Goal: Navigation & Orientation: Understand site structure

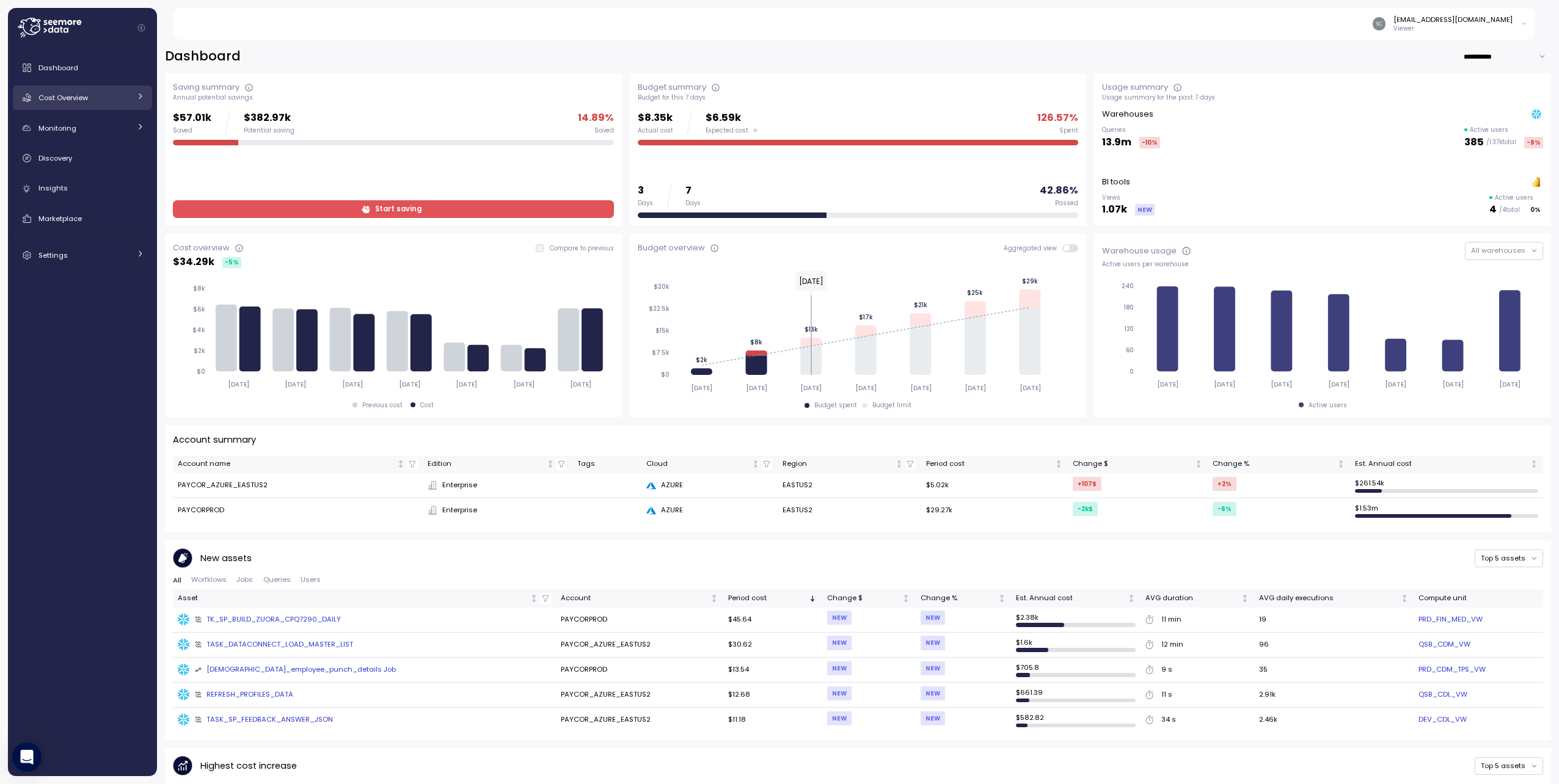
click at [137, 95] on icon at bounding box center [140, 96] width 8 height 8
click at [137, 263] on div at bounding box center [140, 259] width 8 height 12
click at [89, 314] on span "Budget groups" at bounding box center [80, 313] width 53 height 10
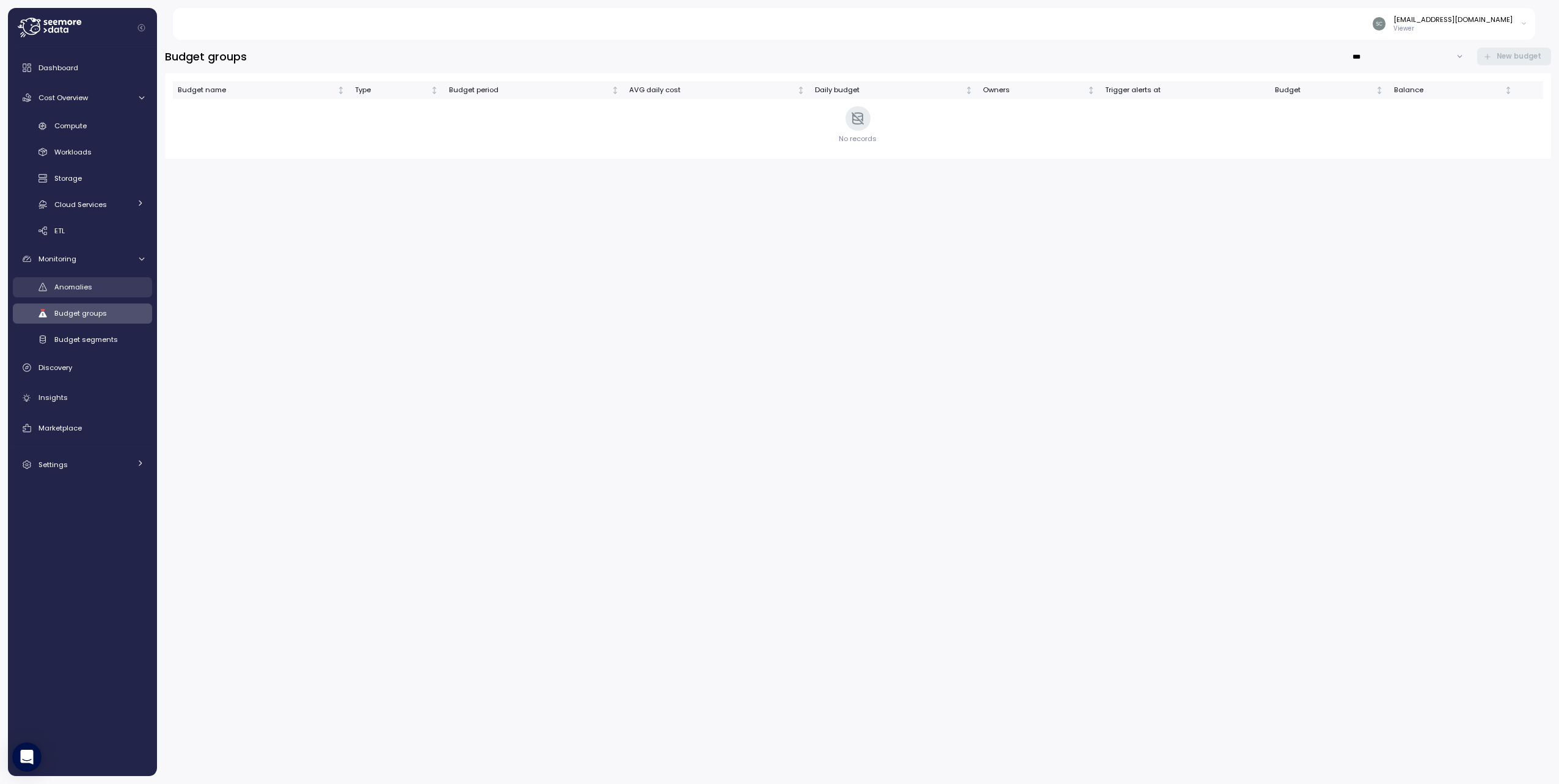
click at [89, 291] on span "Anomalies" at bounding box center [73, 287] width 38 height 10
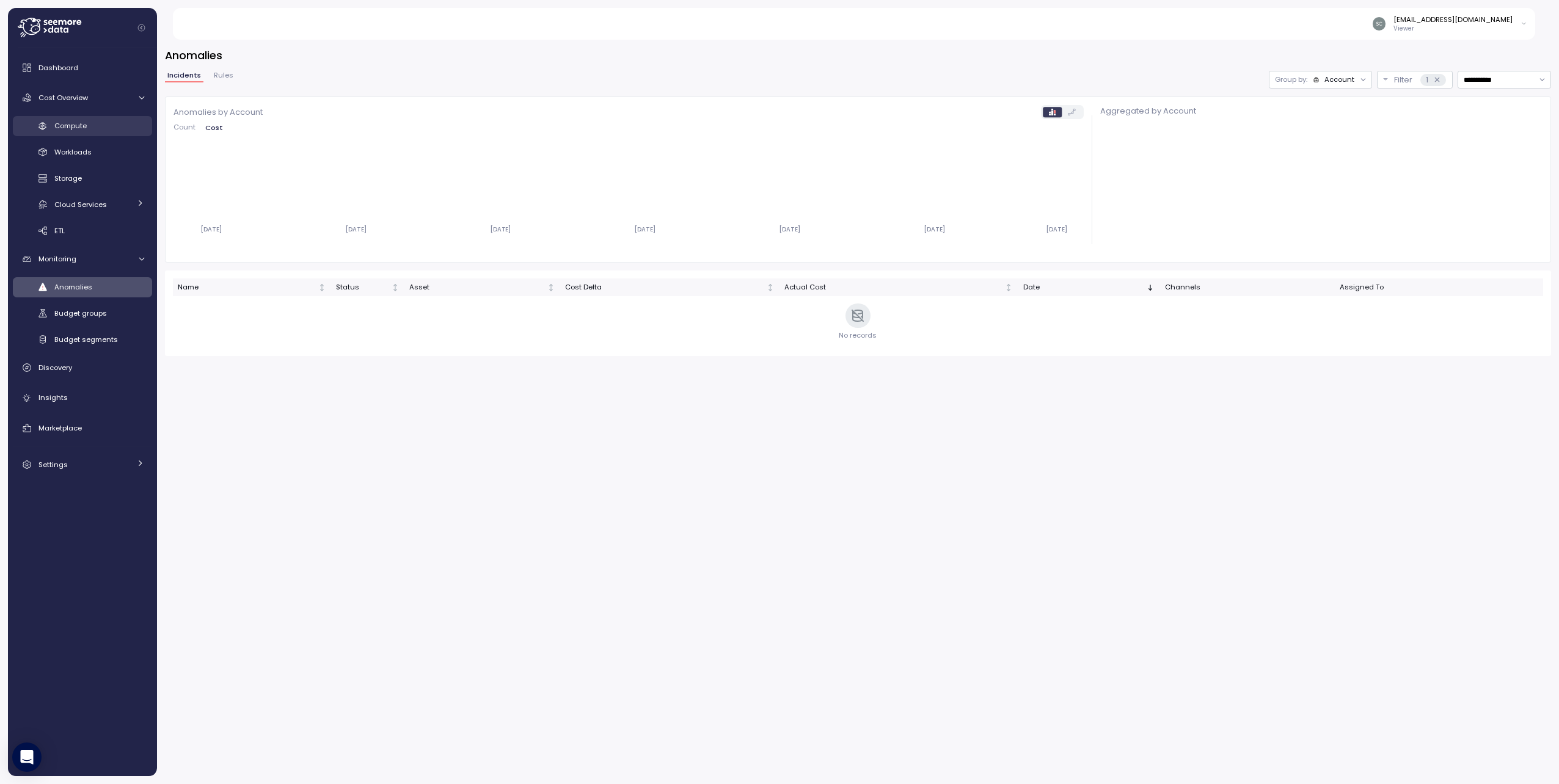
click at [89, 123] on div "Compute" at bounding box center [99, 126] width 90 height 12
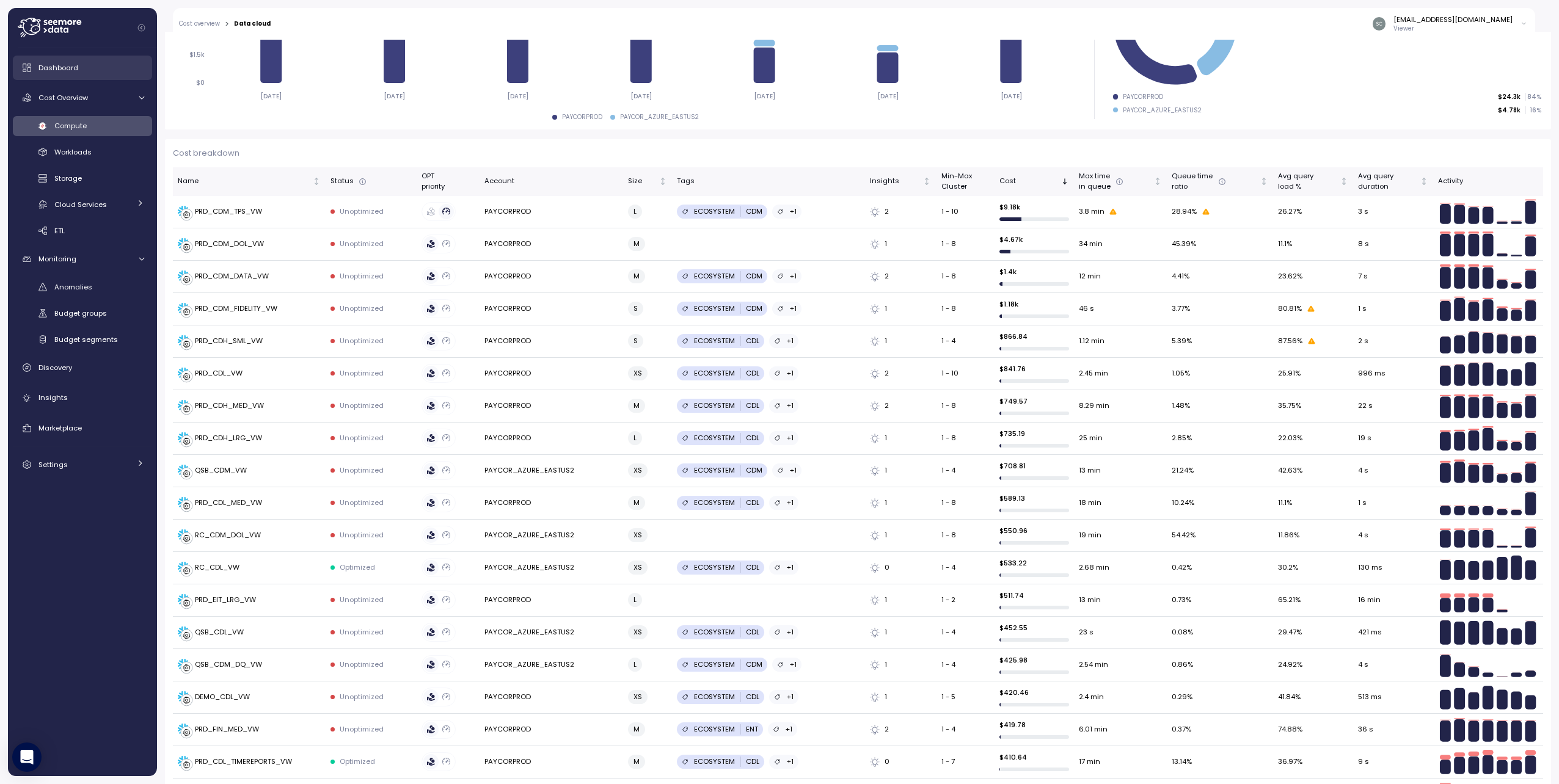
scroll to position [122, 0]
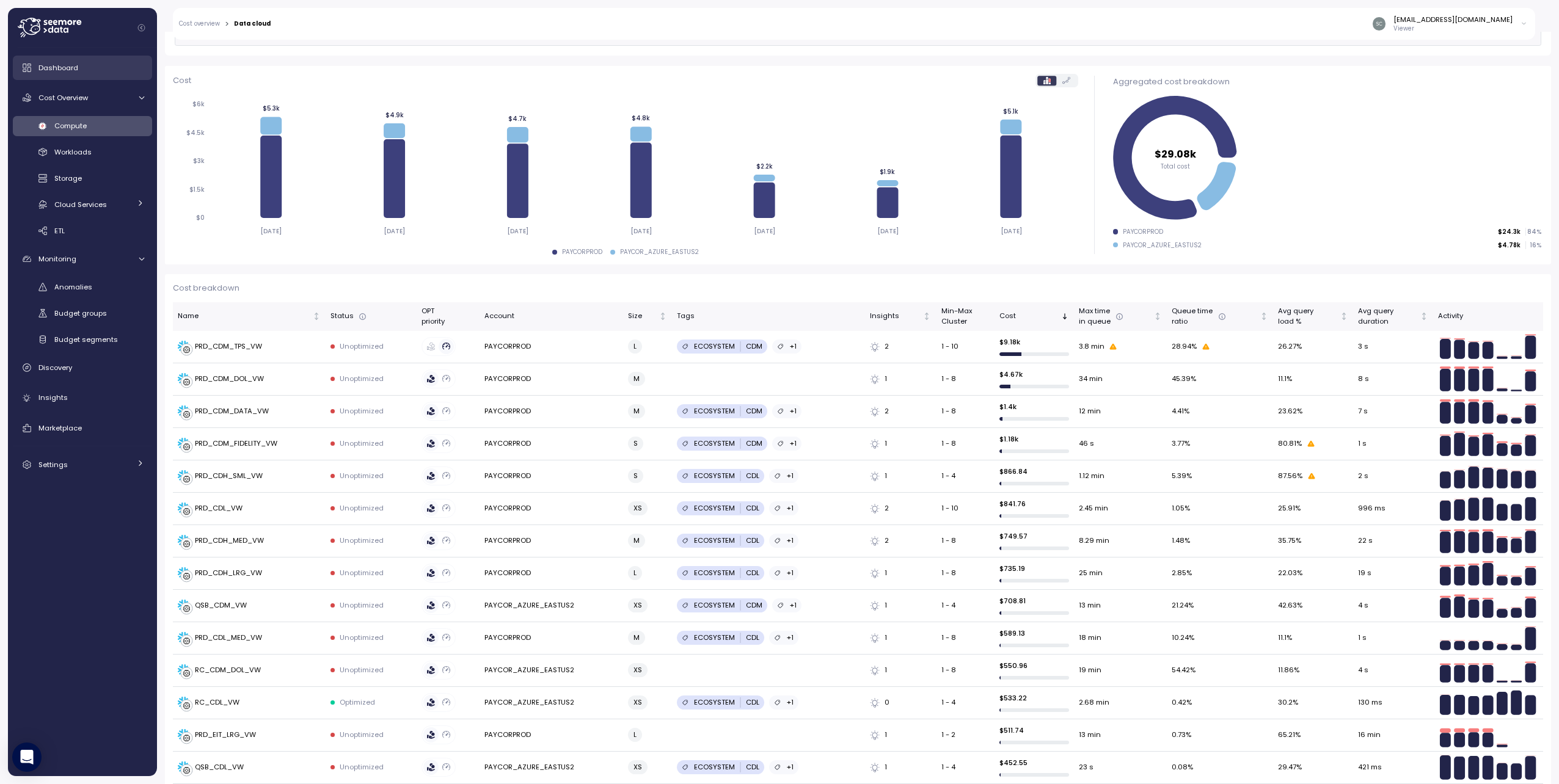
click at [50, 68] on span "Dashboard" at bounding box center [58, 68] width 40 height 10
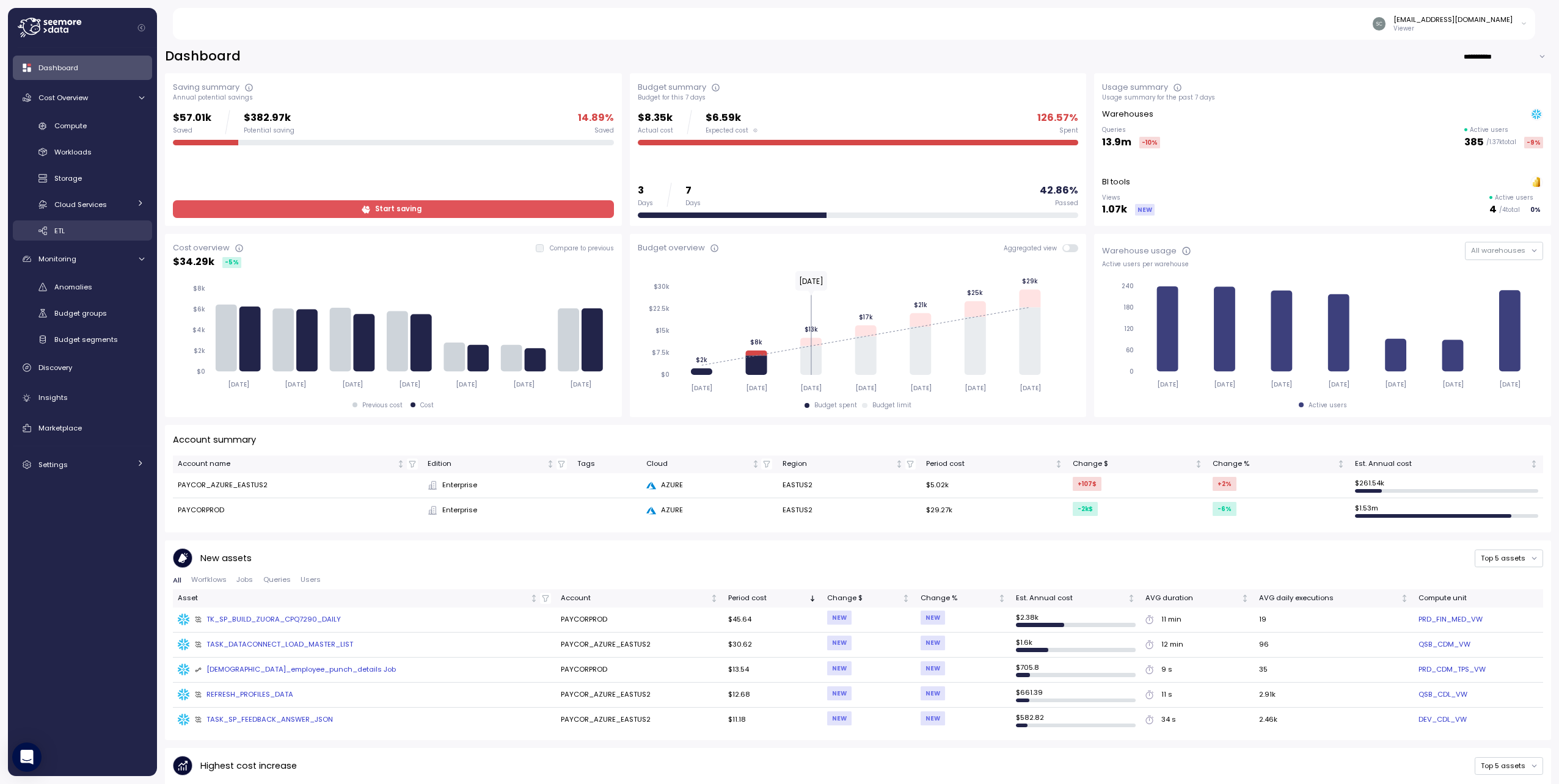
click at [63, 228] on span "ETL" at bounding box center [59, 230] width 11 height 10
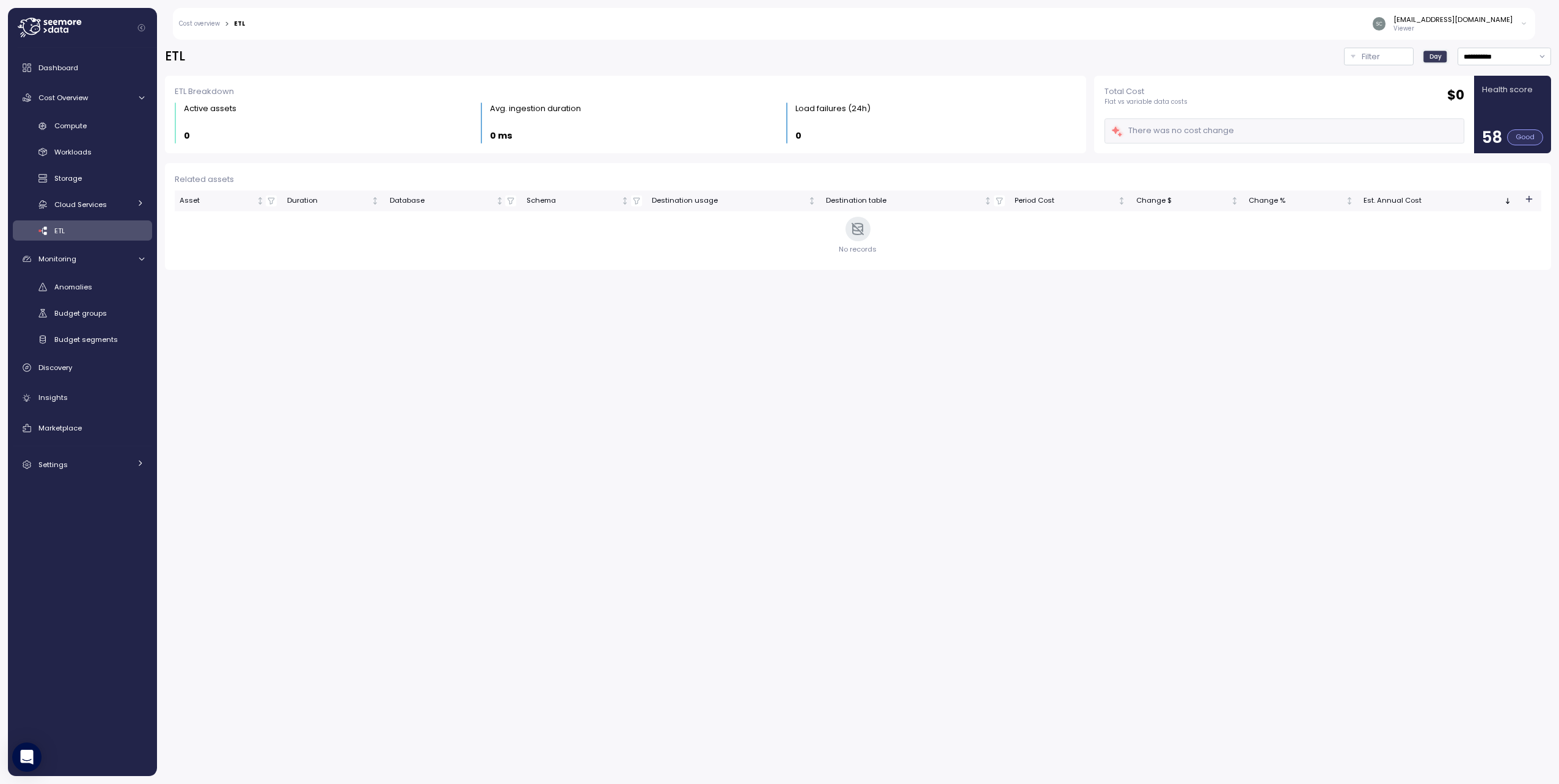
click at [59, 114] on div "Dashboard Cost Overview Compute Workloads Storage Cloud Services Clustering col…" at bounding box center [83, 266] width 140 height 422
click at [64, 122] on span "Compute" at bounding box center [70, 125] width 32 height 10
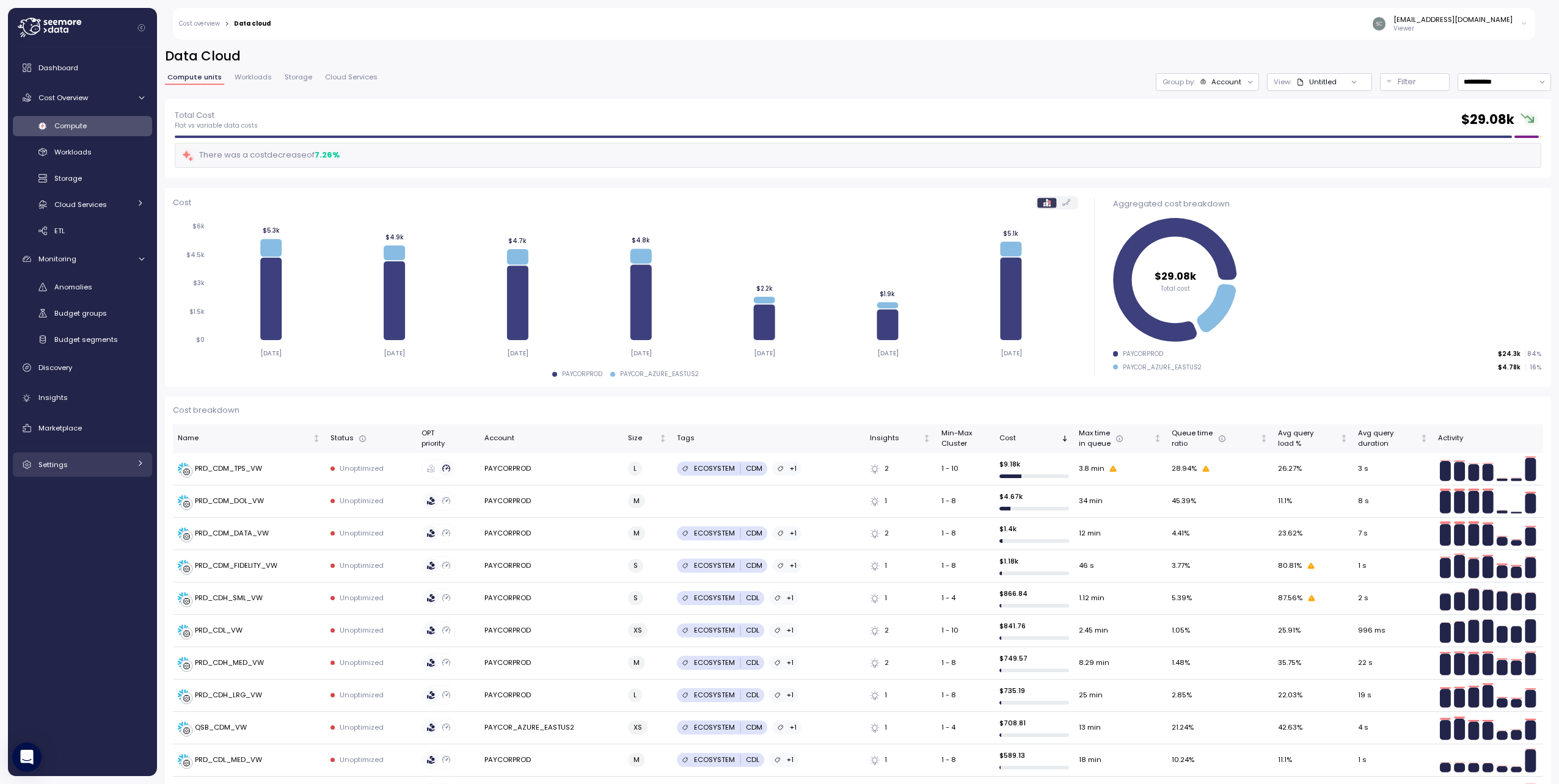
click at [140, 465] on icon at bounding box center [140, 463] width 8 height 8
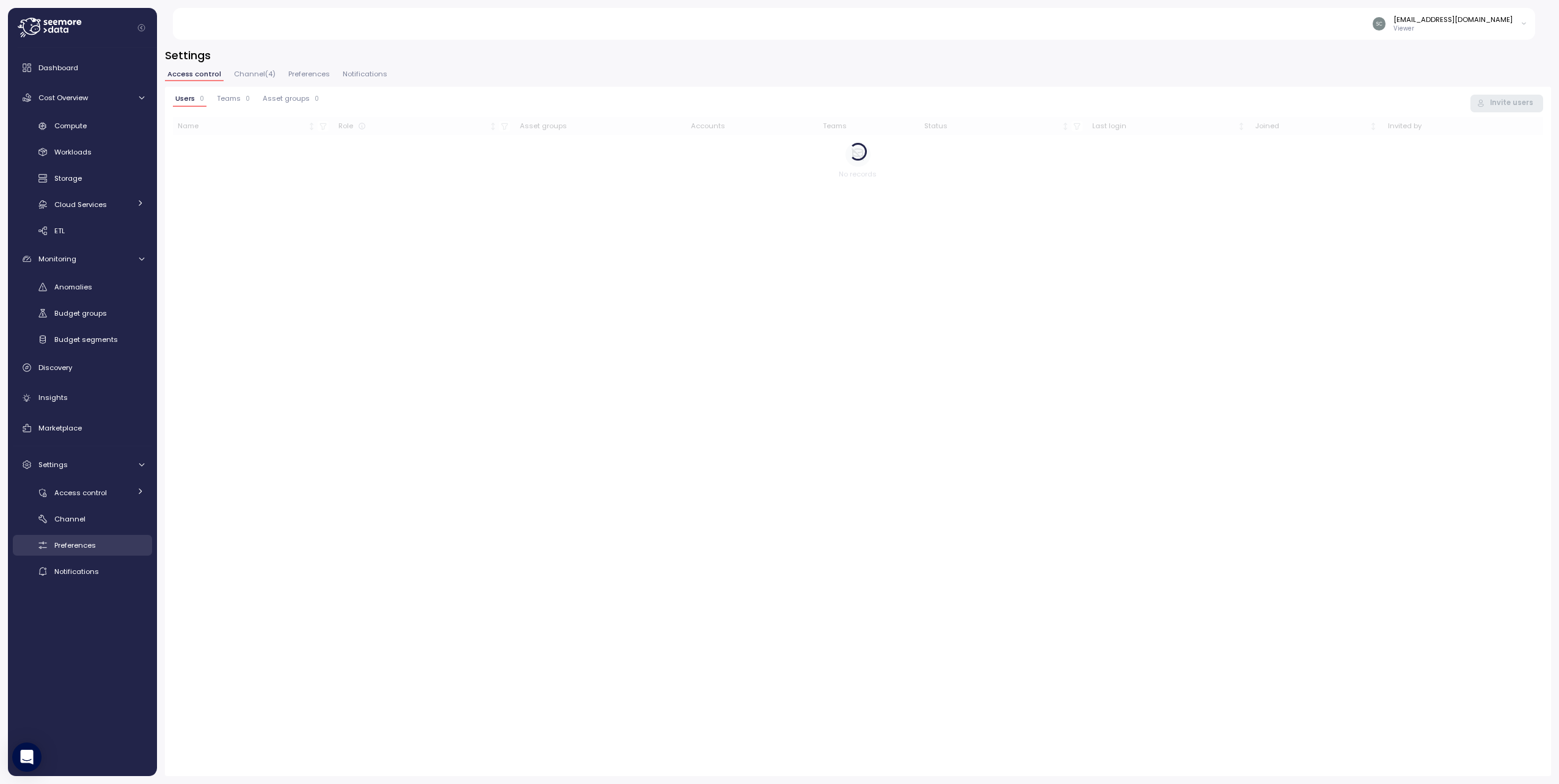
click at [80, 545] on span "Preferences" at bounding box center [74, 545] width 41 height 10
type input "**********"
click at [254, 79] on button "Channel ( 4 )" at bounding box center [254, 76] width 47 height 11
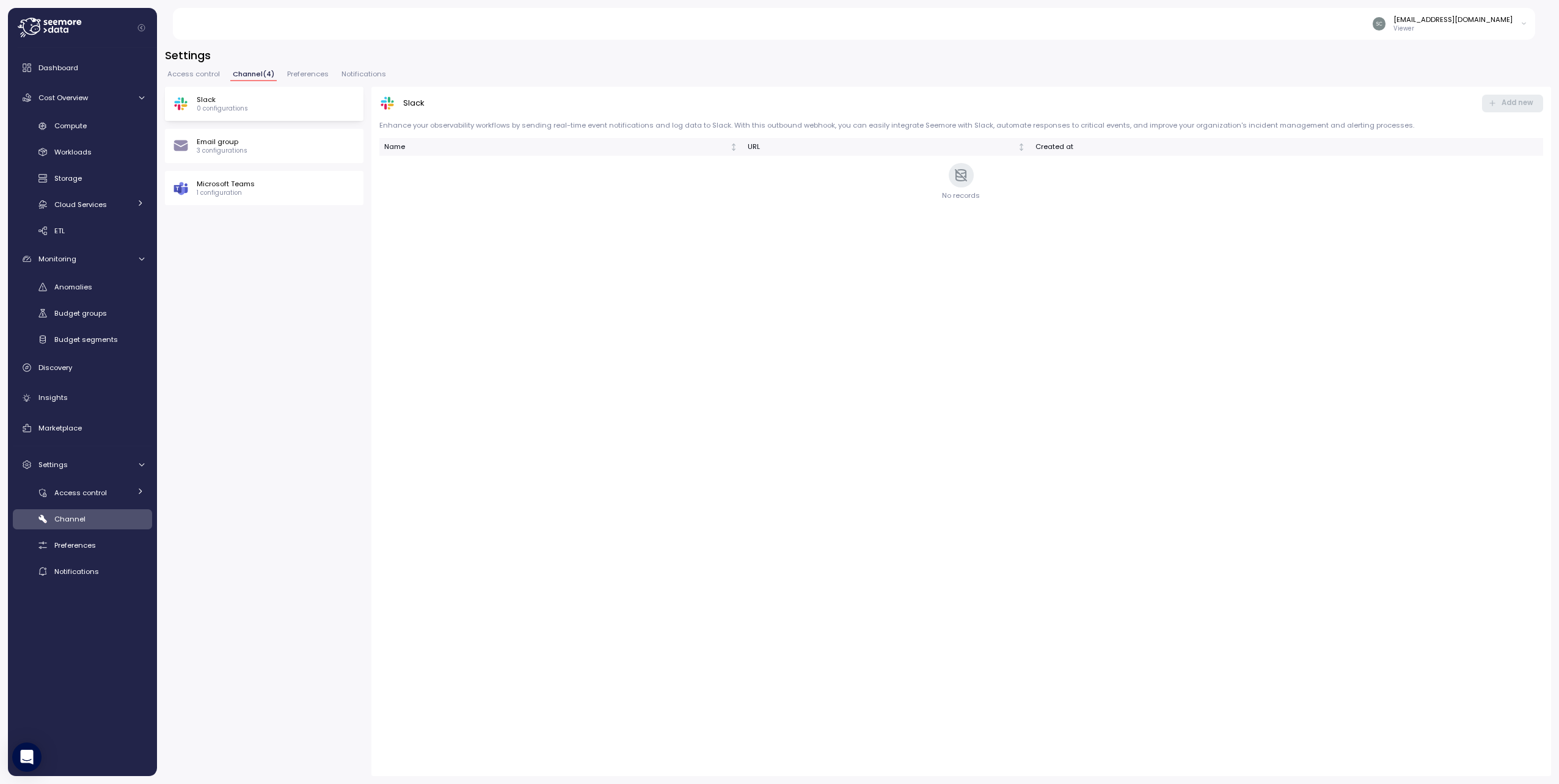
click at [71, 325] on div "Anomalies Budget groups Budget segments" at bounding box center [83, 314] width 140 height 73
click at [71, 331] on link "Budget segments" at bounding box center [83, 339] width 140 height 20
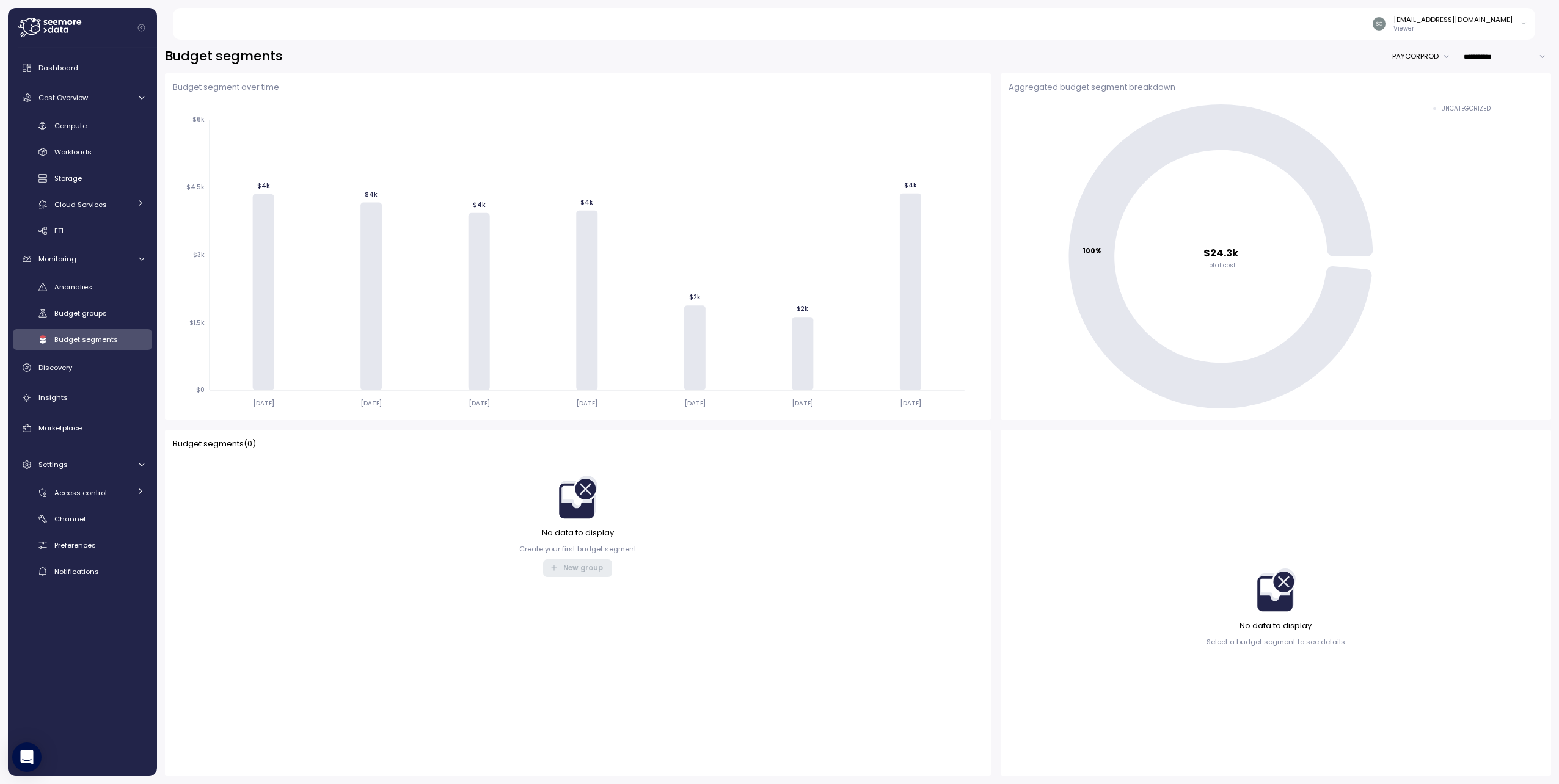
click at [269, 25] on div "[EMAIL_ADDRESS][DOMAIN_NAME] Viewer" at bounding box center [861, 24] width 1349 height 32
click at [70, 65] on span "Dashboard" at bounding box center [58, 68] width 40 height 10
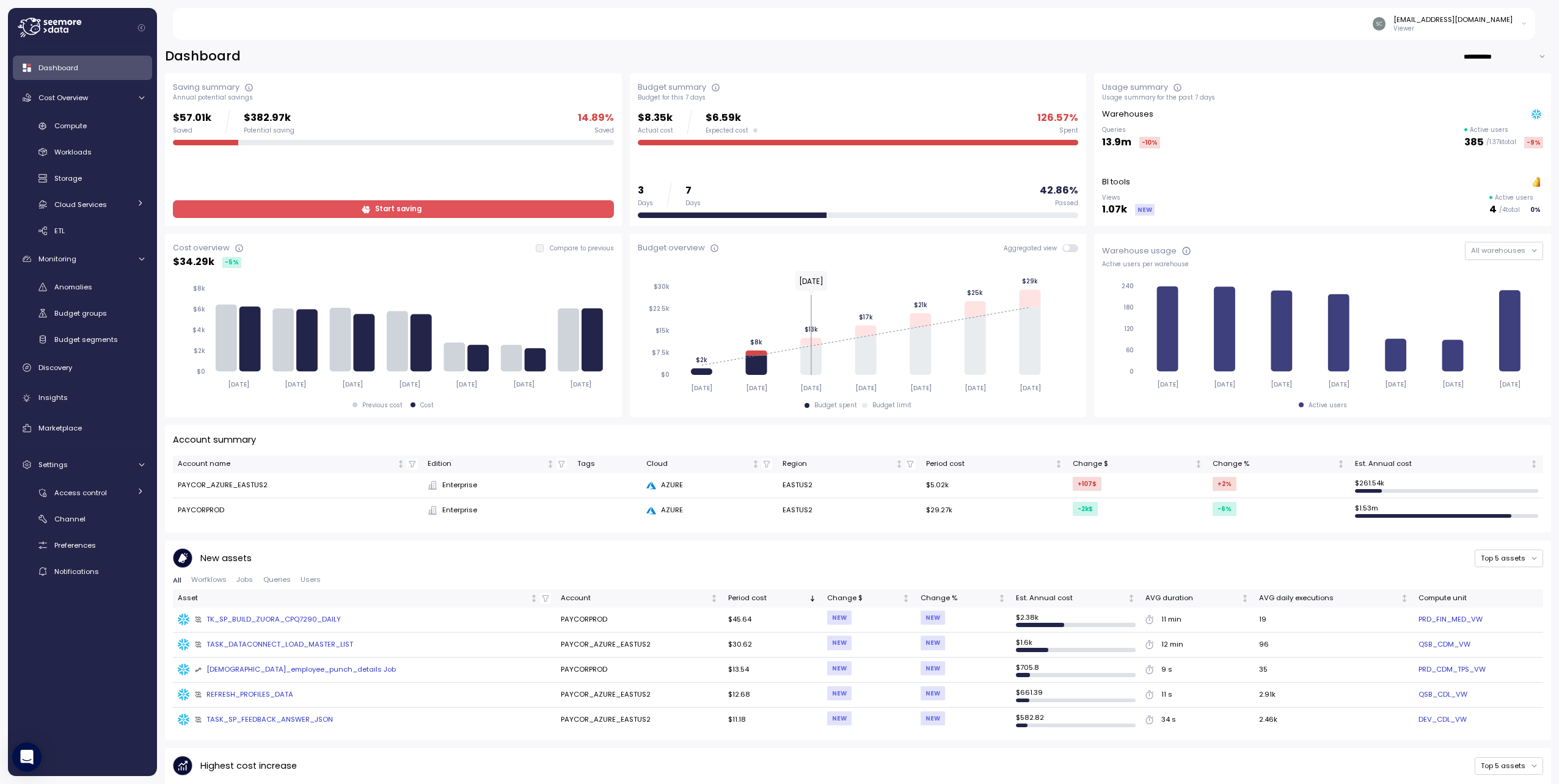
drag, startPoint x: 870, startPoint y: 47, endPoint x: 946, endPoint y: 51, distance: 76.1
click at [873, 47] on div "**********" at bounding box center [858, 407] width 1401 height 752
click at [94, 285] on div "Anomalies" at bounding box center [99, 287] width 90 height 12
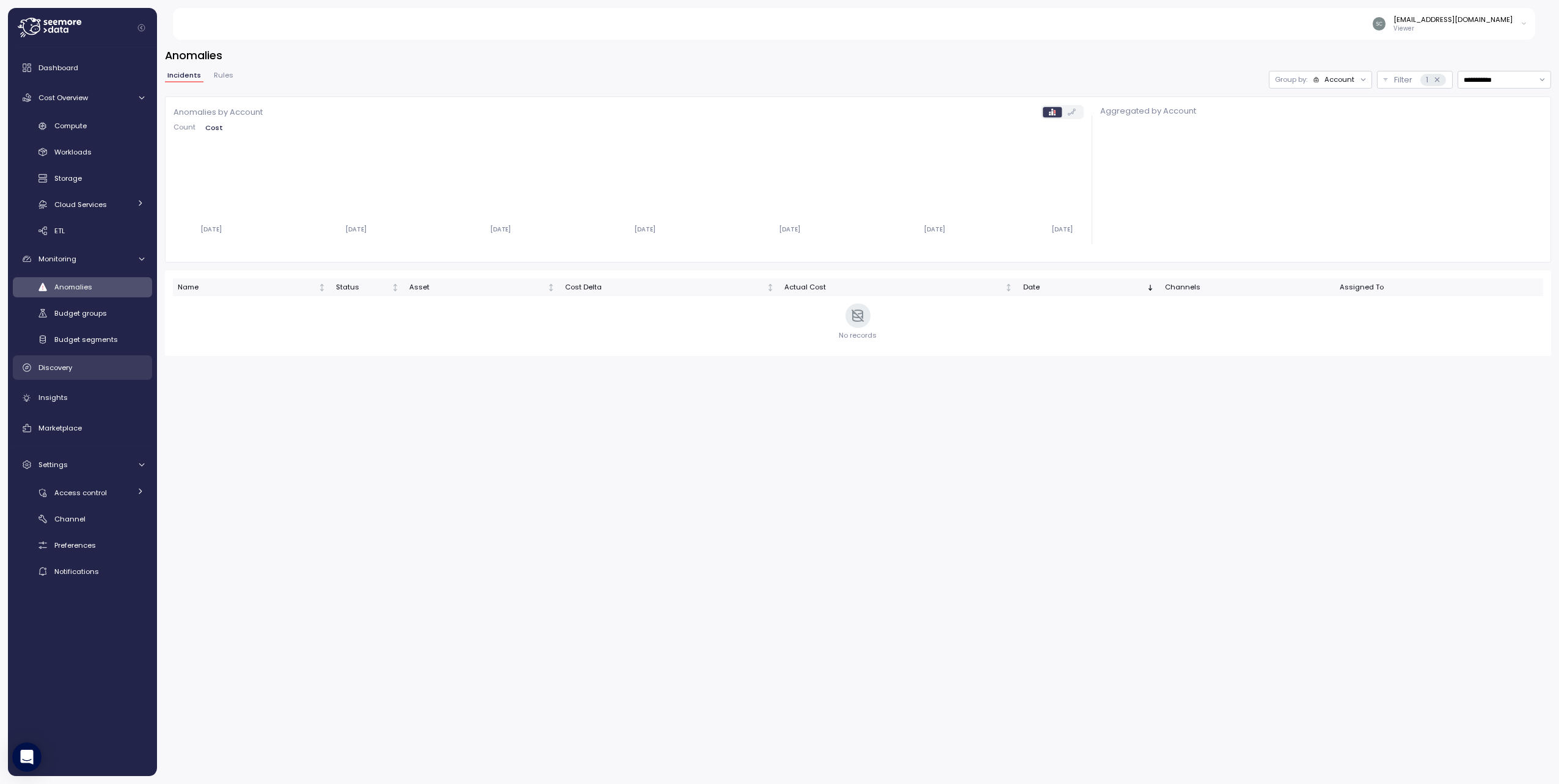
click at [60, 367] on span "Discovery" at bounding box center [55, 368] width 34 height 10
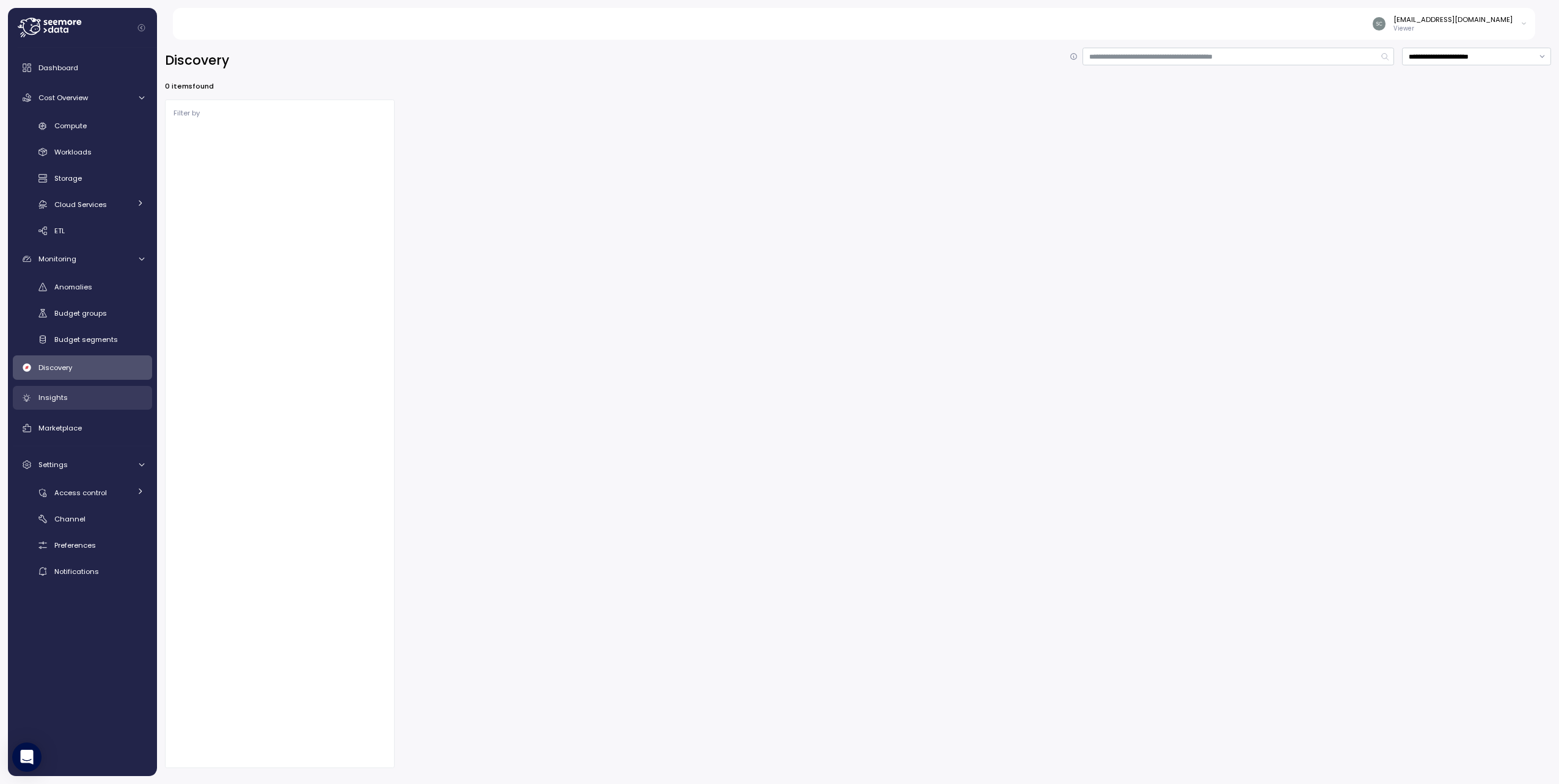
click at [59, 398] on span "Insights" at bounding box center [53, 397] width 29 height 10
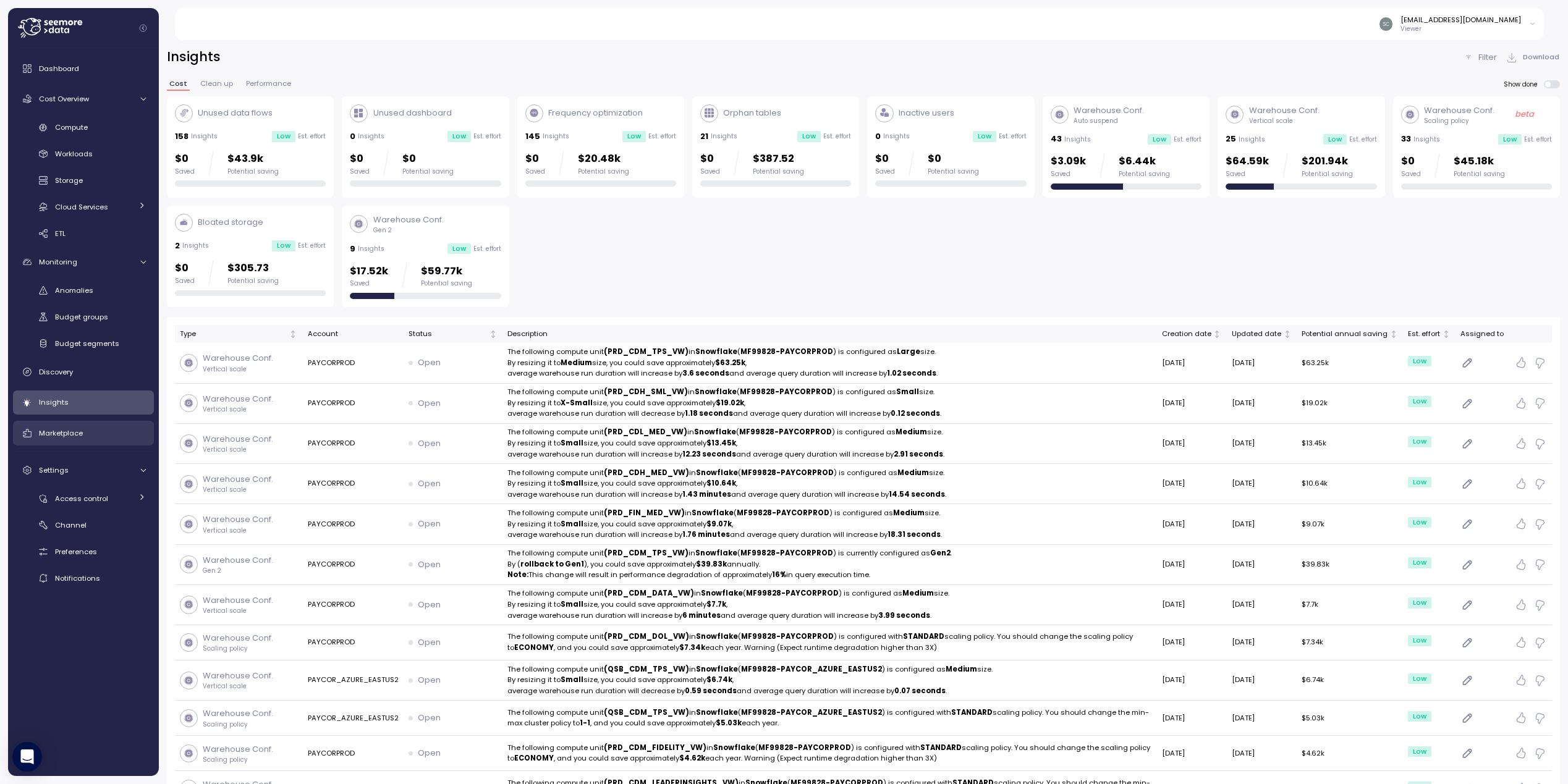
click at [45, 427] on div "Marketplace" at bounding box center [92, 433] width 107 height 12
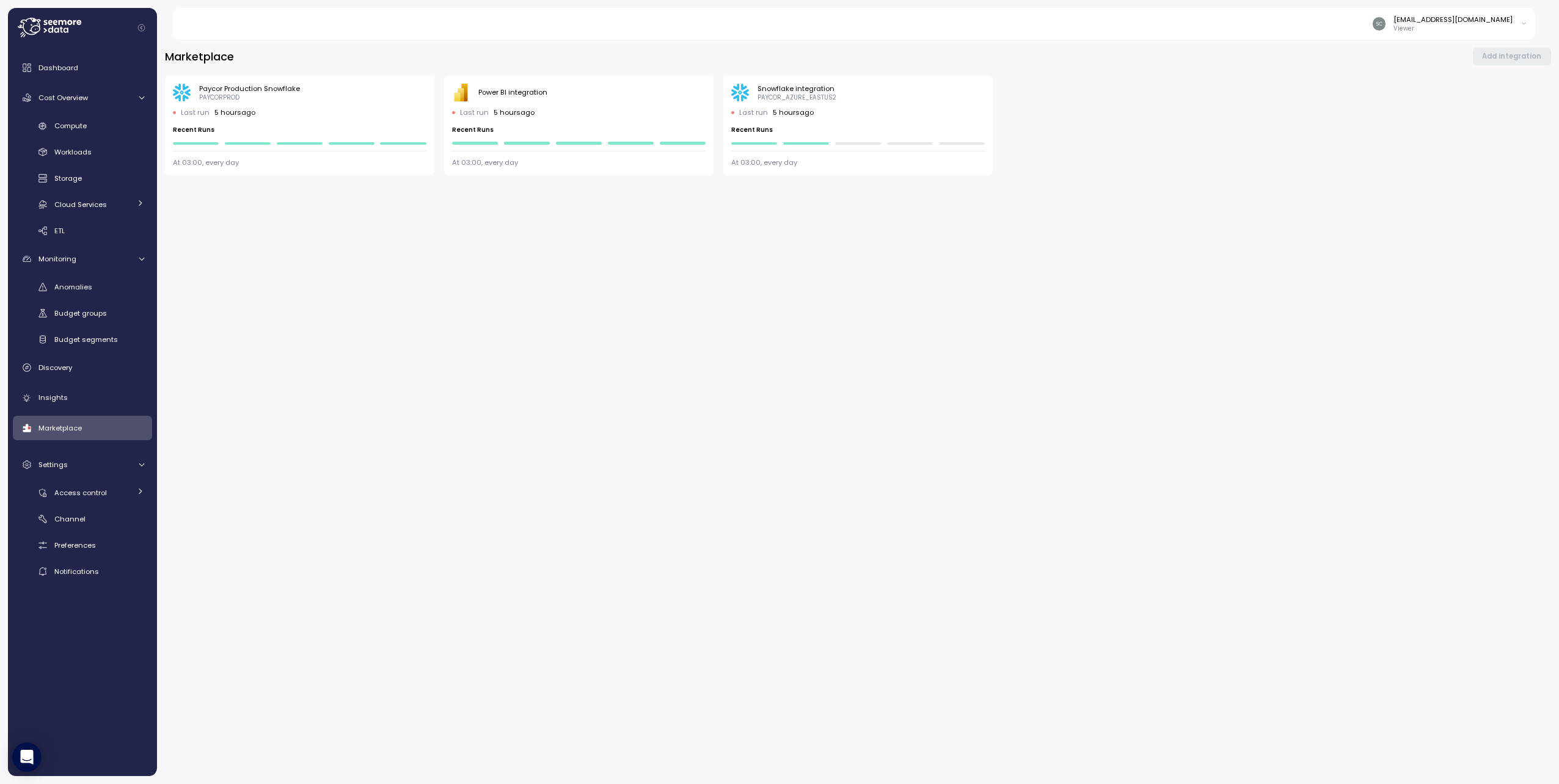
click at [491, 104] on div "PBI Logo Created with Sketch. Power BI integration Last run 5 hours ago Recent …" at bounding box center [578, 126] width 269 height 101
click at [491, 94] on div "Power BI integration" at bounding box center [512, 92] width 69 height 10
click at [71, 319] on div "Budget groups" at bounding box center [99, 314] width 90 height 12
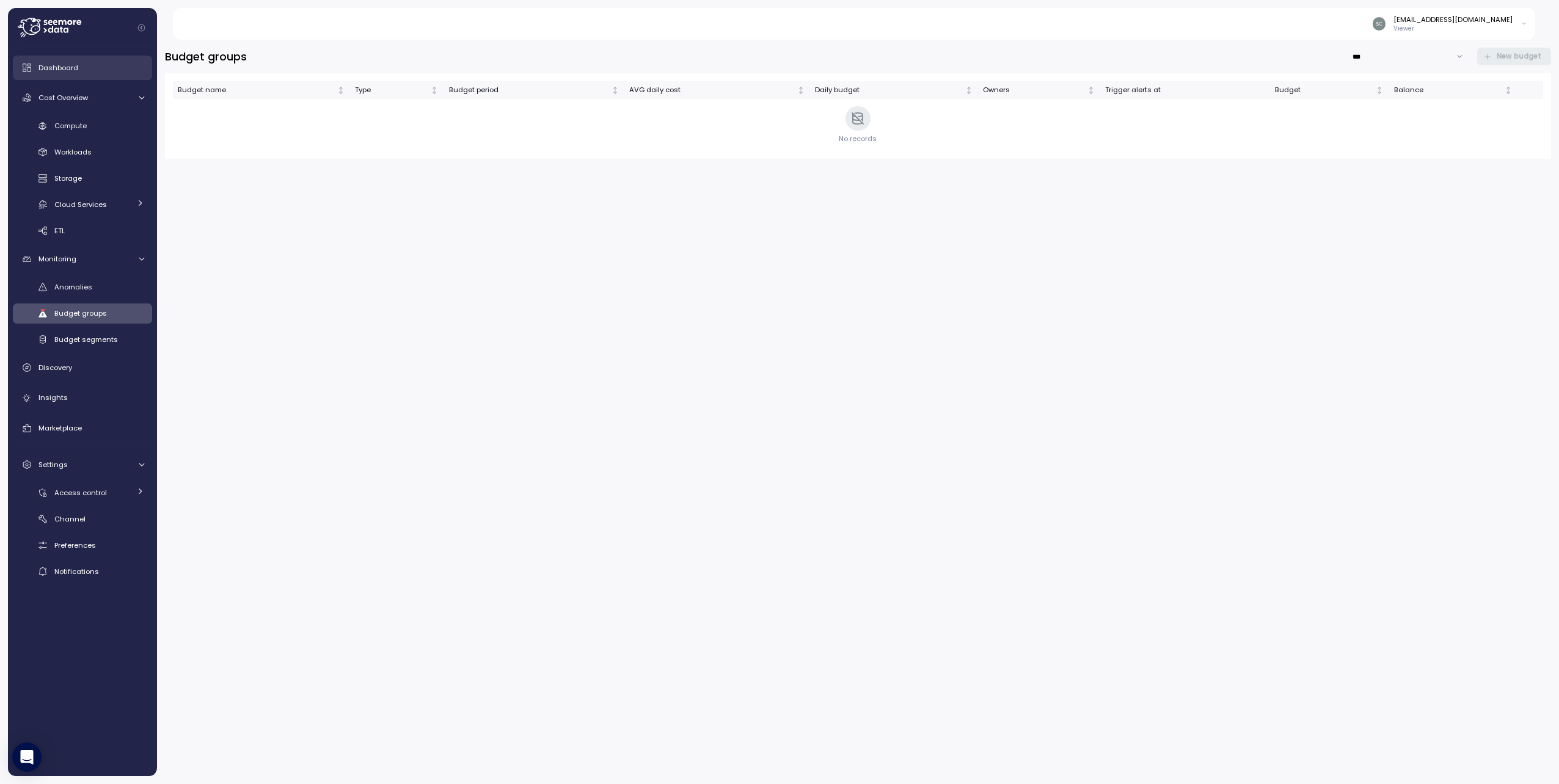
click at [65, 63] on span "Dashboard" at bounding box center [58, 68] width 40 height 10
